Goal: Find specific page/section: Find specific page/section

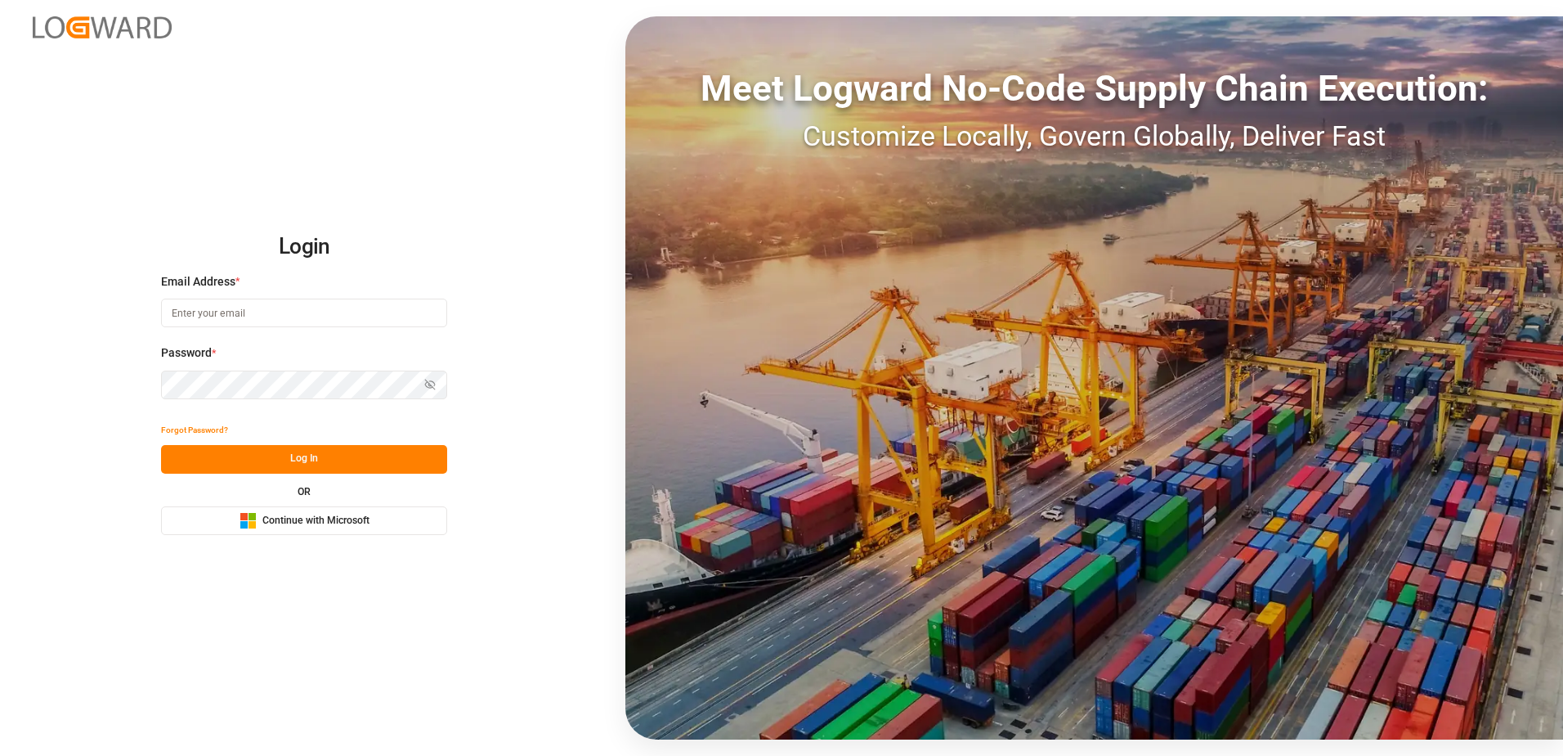
click at [365, 517] on span "Continue with Microsoft" at bounding box center [315, 520] width 107 height 15
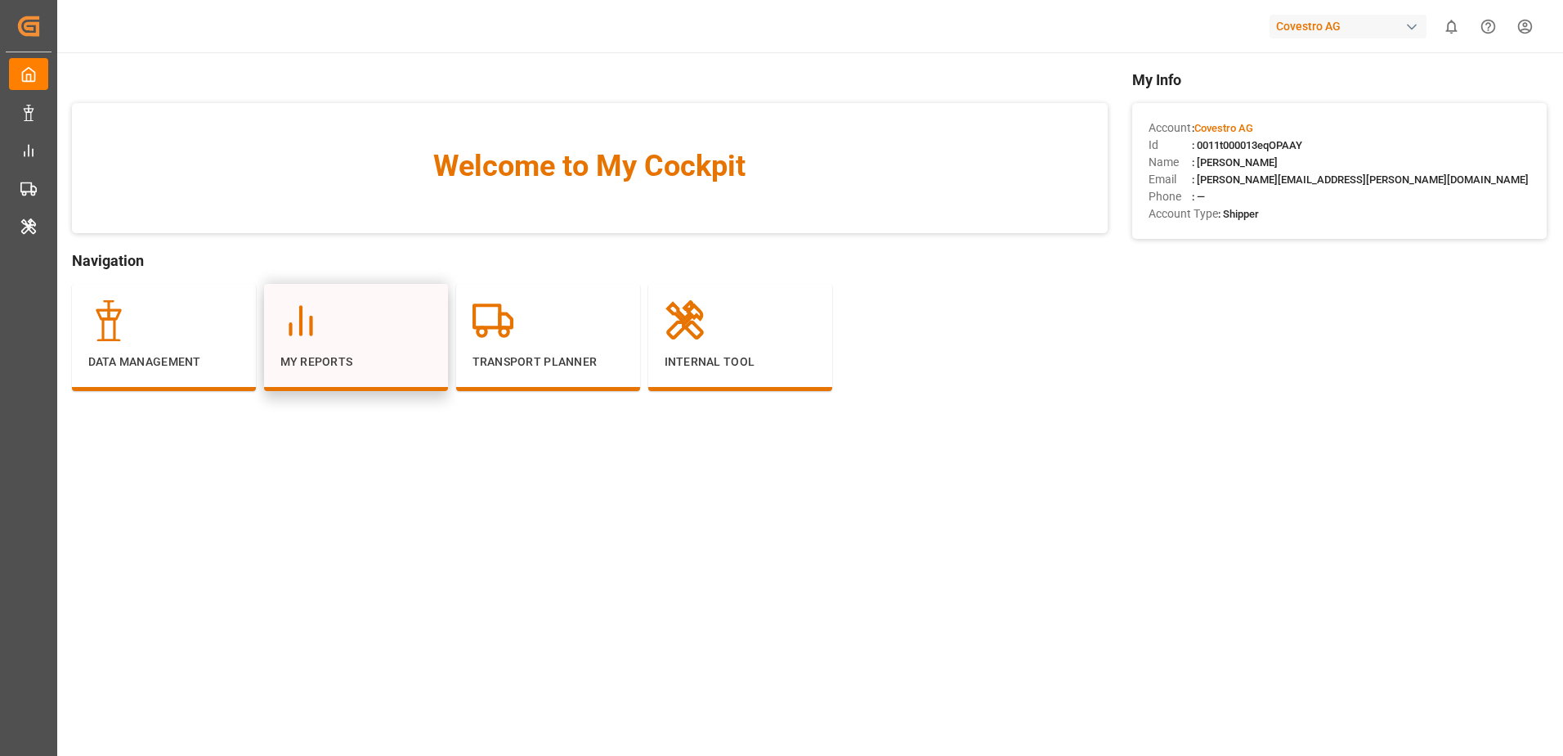
click at [394, 348] on div "My Reports" at bounding box center [355, 335] width 151 height 70
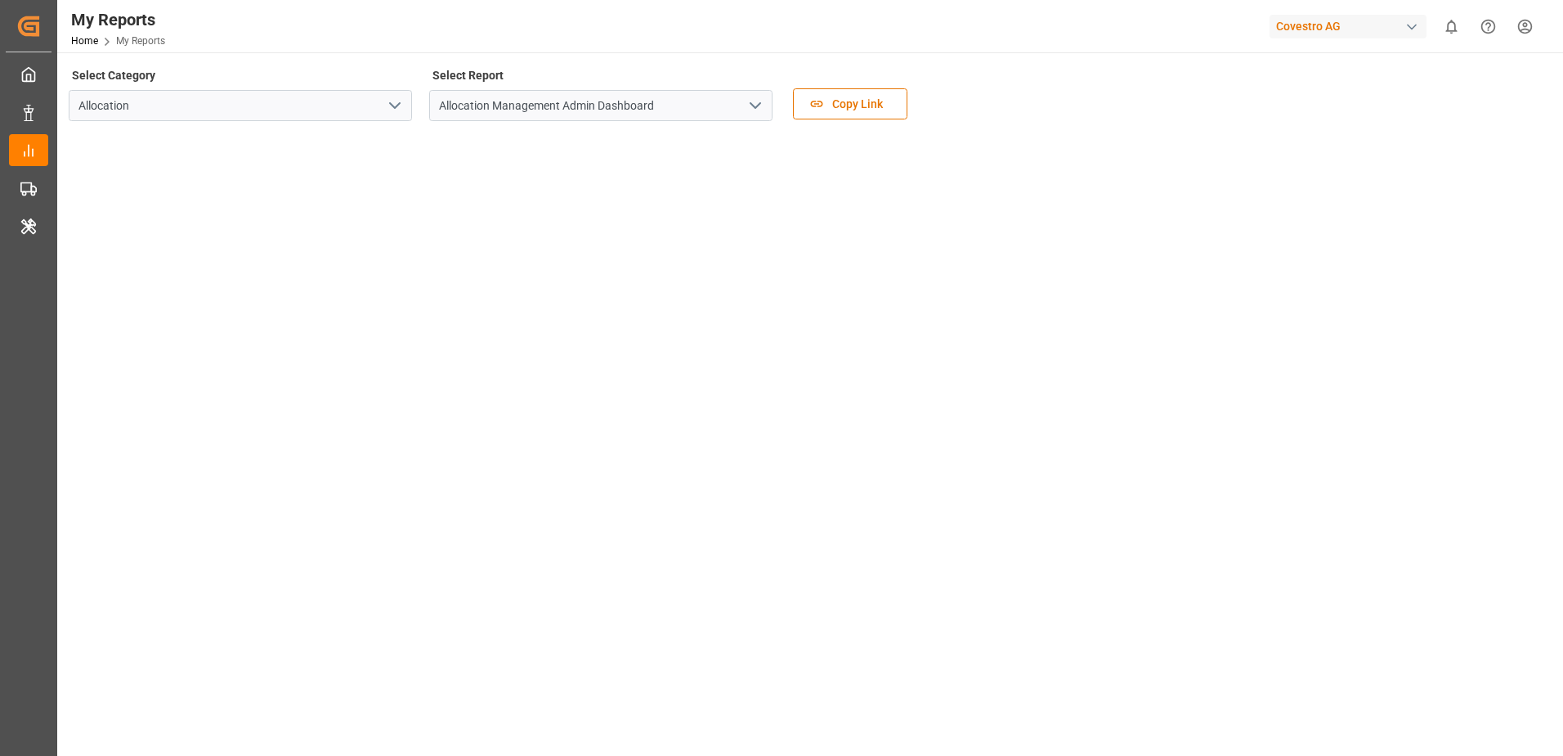
click at [747, 108] on icon "open menu" at bounding box center [756, 106] width 20 height 20
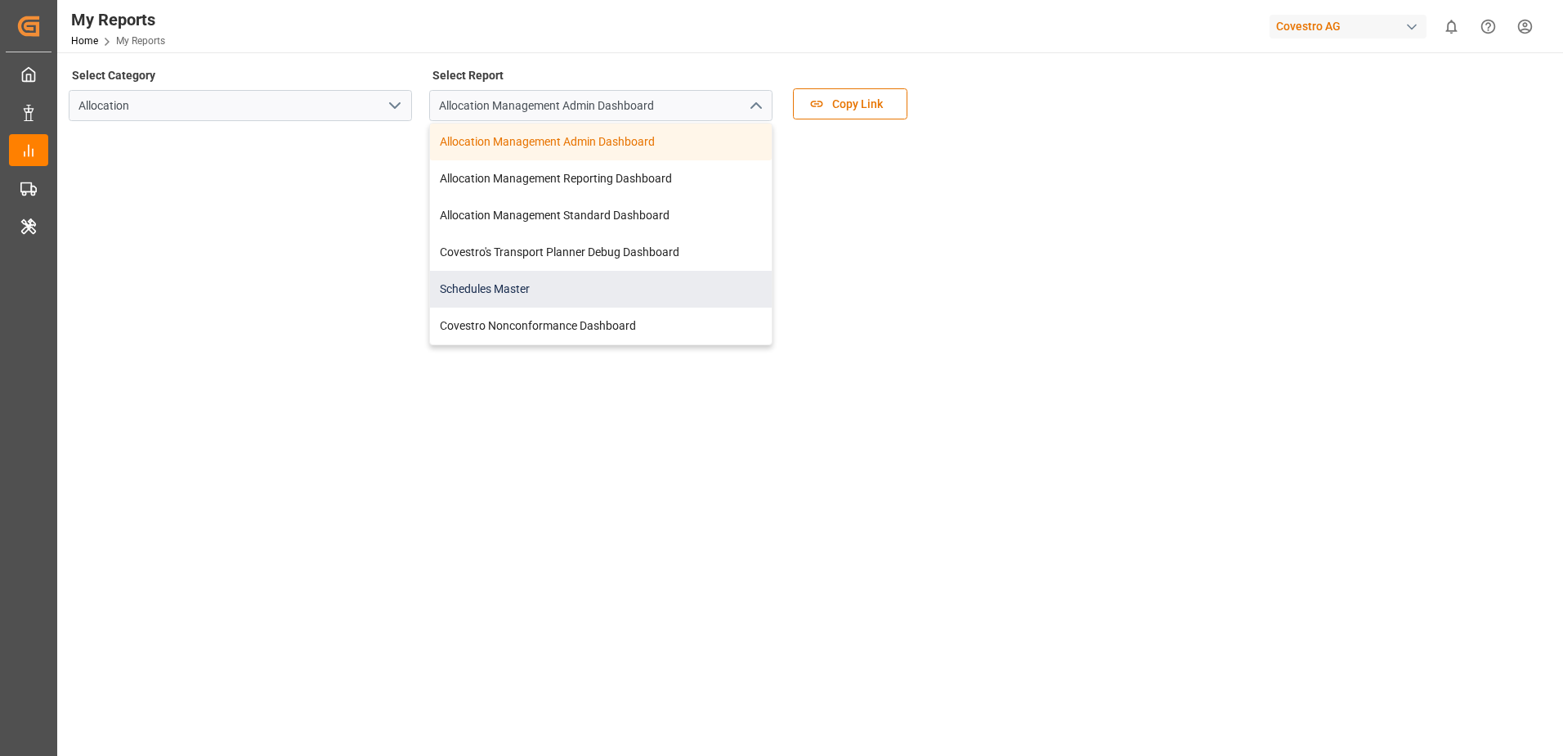
click at [600, 280] on div "Schedules Master" at bounding box center [601, 289] width 342 height 37
